Goal: Information Seeking & Learning: Learn about a topic

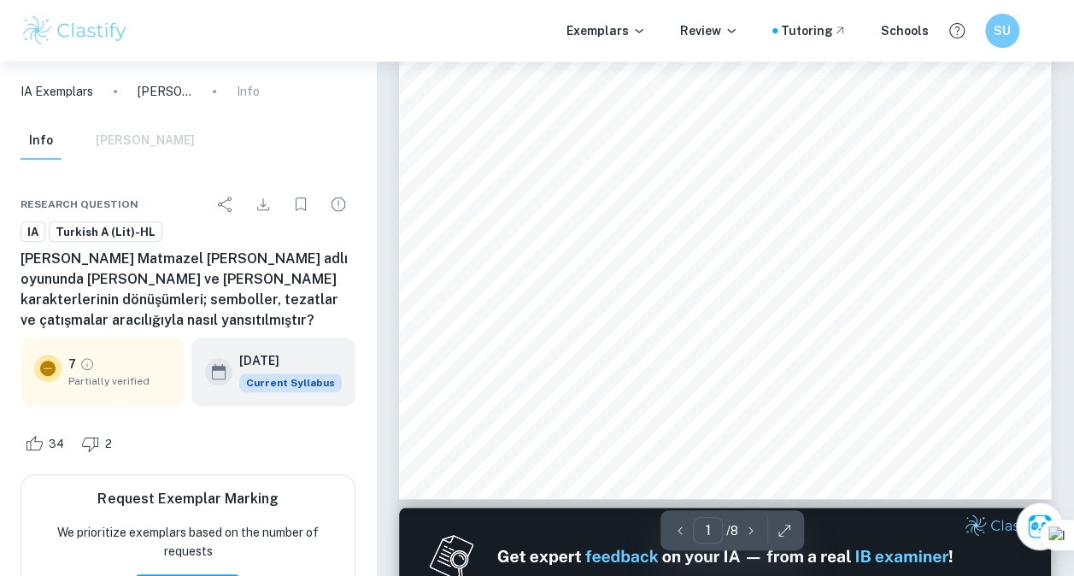
scroll to position [432, 0]
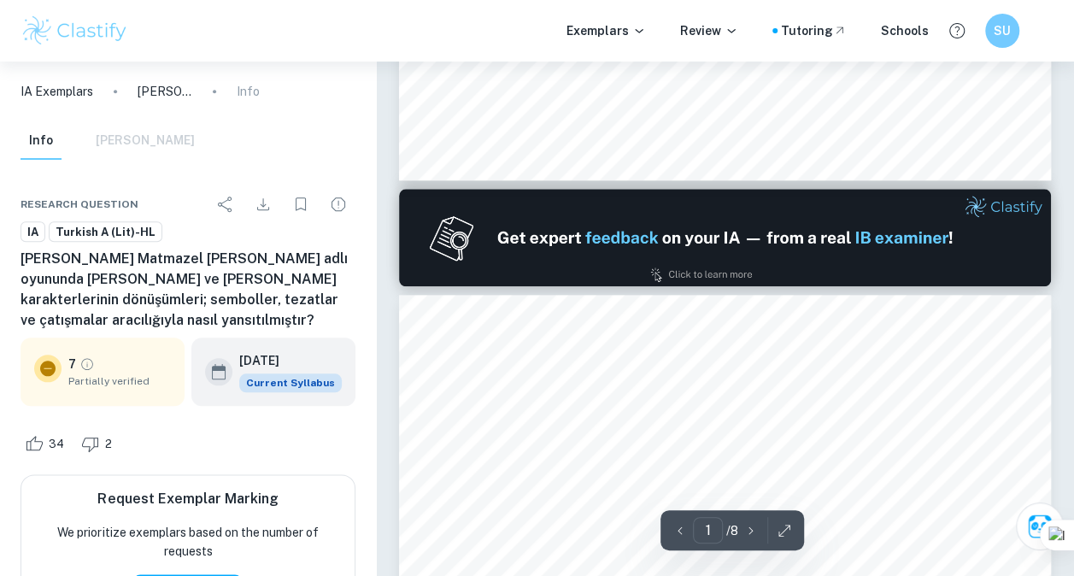
type input "2"
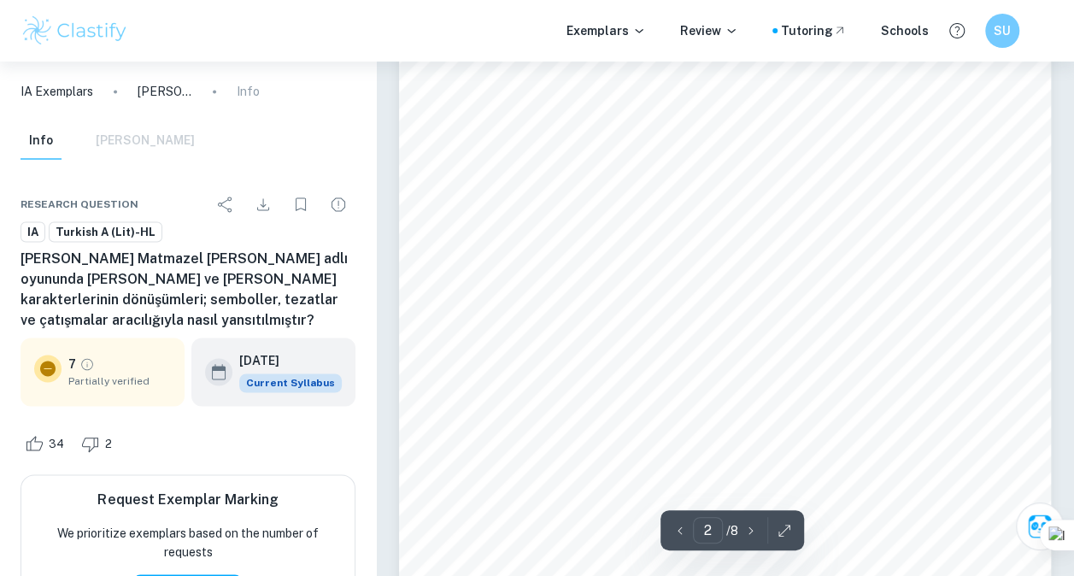
scroll to position [1022, 0]
drag, startPoint x: 596, startPoint y: 114, endPoint x: 608, endPoint y: 113, distance: 12.1
click at [608, 113] on div "klx748 [PERSON_NAME] Strindberg9in naturalist drama türündeki Matmazel [PERSON_…" at bounding box center [725, 436] width 652 height 844
click at [595, 106] on div "klx748 [PERSON_NAME] Strindberg9in naturalist drama türündeki Matmazel [PERSON_…" at bounding box center [725, 436] width 652 height 844
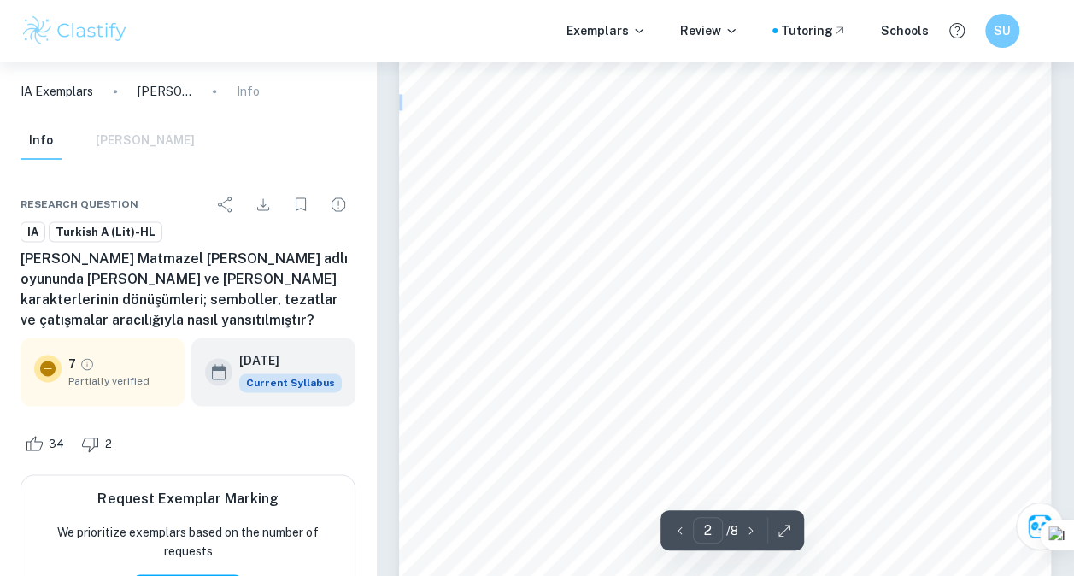
click at [595, 106] on div "klx748 [PERSON_NAME] Strindberg9in naturalist drama türündeki Matmazel [PERSON_…" at bounding box center [725, 436] width 652 height 844
click at [625, 214] on span "çat1_maya dönü_ür. Aç1a vurma s1ras1nda ve sonras1nda mevcut sosyal s1n1f1na d…" at bounding box center [726, 216] width 500 height 13
